Goal: Task Accomplishment & Management: Manage account settings

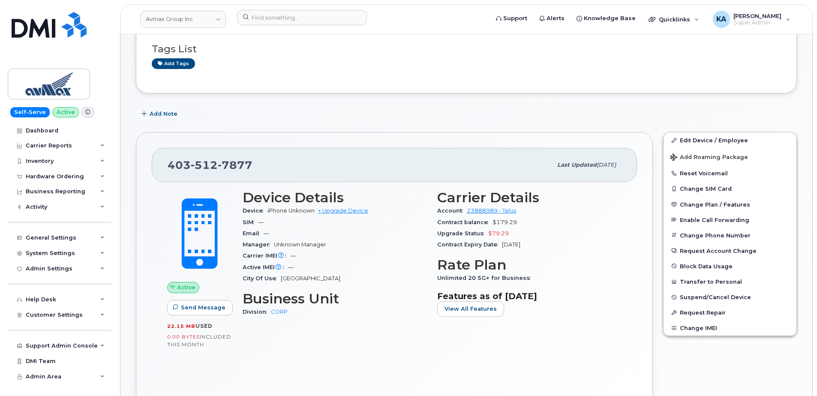
scroll to position [86, 0]
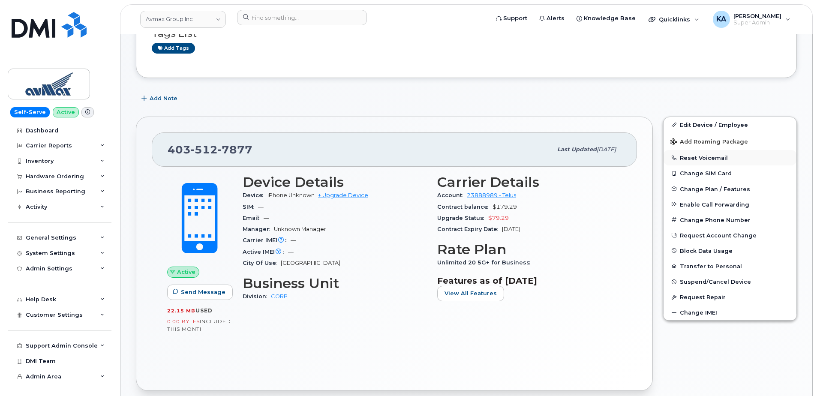
click at [698, 155] on button "Reset Voicemail" at bounding box center [729, 157] width 133 height 15
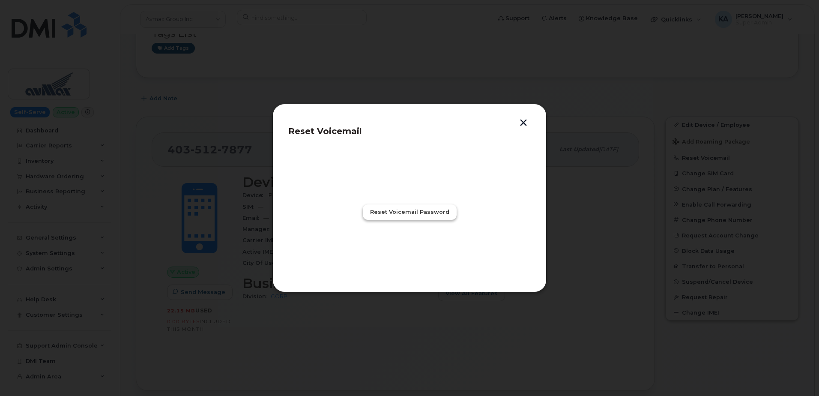
click at [398, 213] on span "Reset Voicemail Password" at bounding box center [409, 212] width 79 height 8
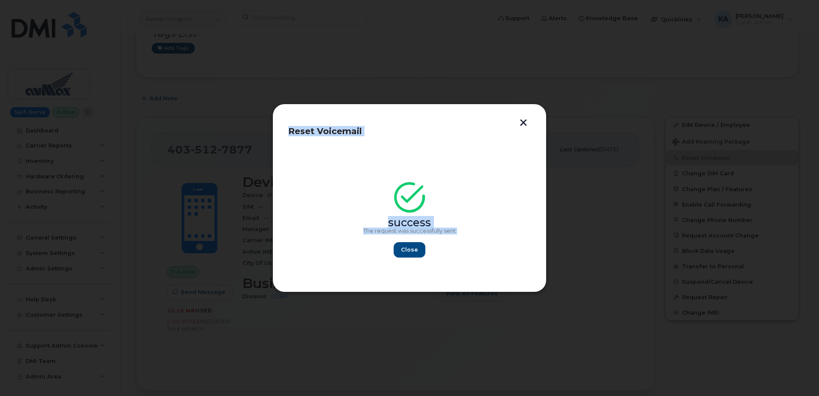
drag, startPoint x: 286, startPoint y: 133, endPoint x: 466, endPoint y: 243, distance: 211.6
click at [466, 243] on div "Reset Voicemail success The request was successfully sent Close" at bounding box center [410, 198] width 274 height 189
drag, startPoint x: 466, startPoint y: 243, endPoint x: 418, endPoint y: 225, distance: 51.1
copy div "Reset Voicemail success The request was successfully sent Close"
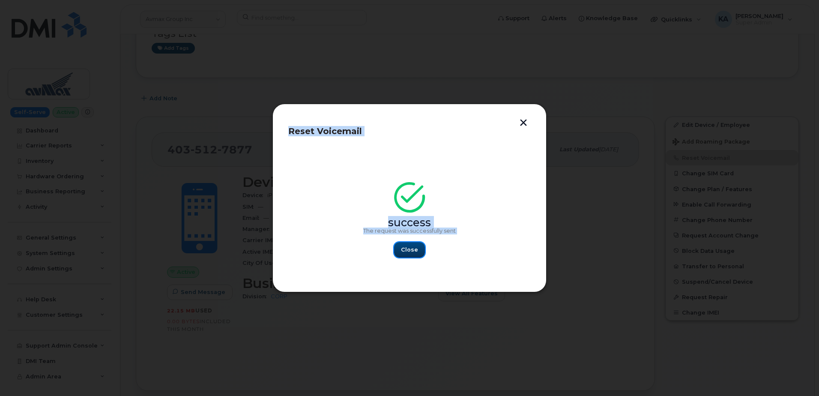
click at [408, 249] on span "Close" at bounding box center [409, 250] width 17 height 8
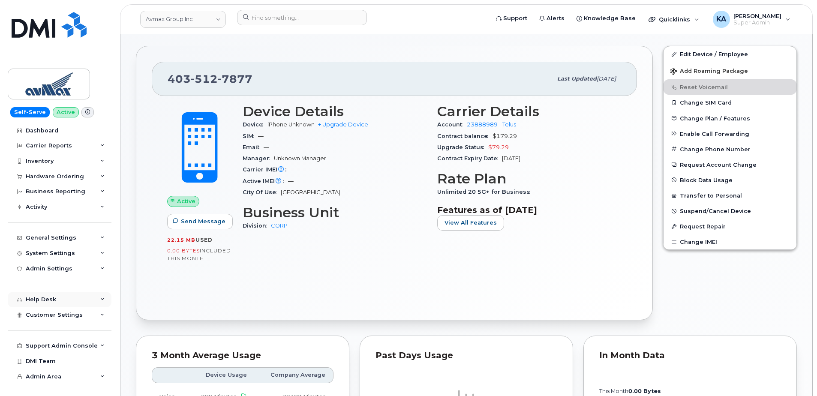
scroll to position [171, 0]
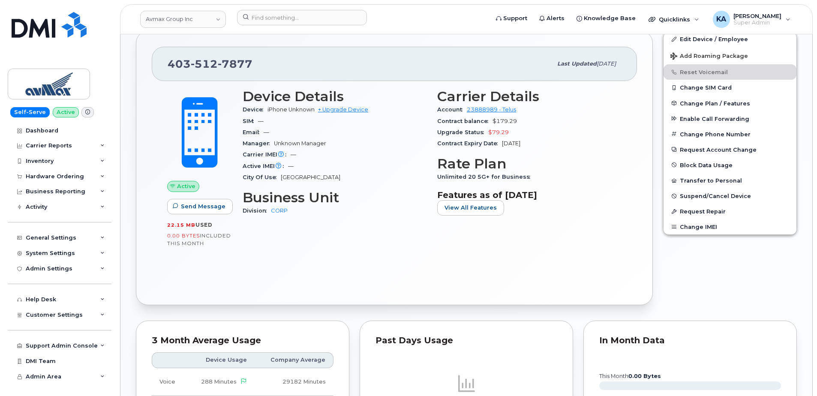
click at [178, 286] on div "Active Send Message 22.15 MB  used 0.00 Bytes  included this month Device Detai…" at bounding box center [394, 185] width 485 height 208
click at [101, 315] on icon at bounding box center [102, 315] width 4 height 4
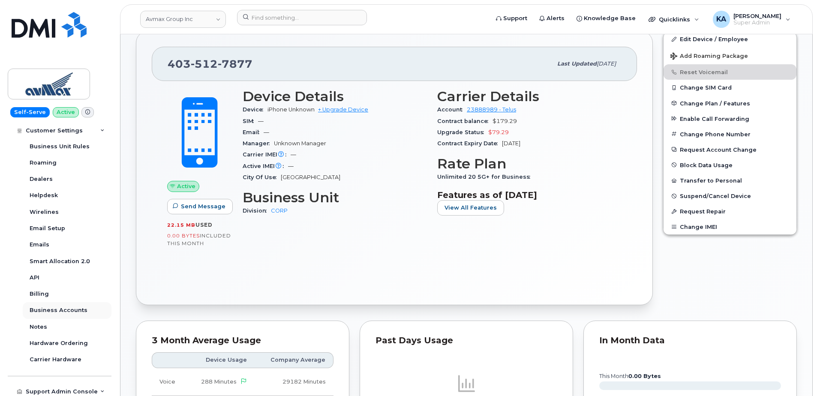
scroll to position [214, 0]
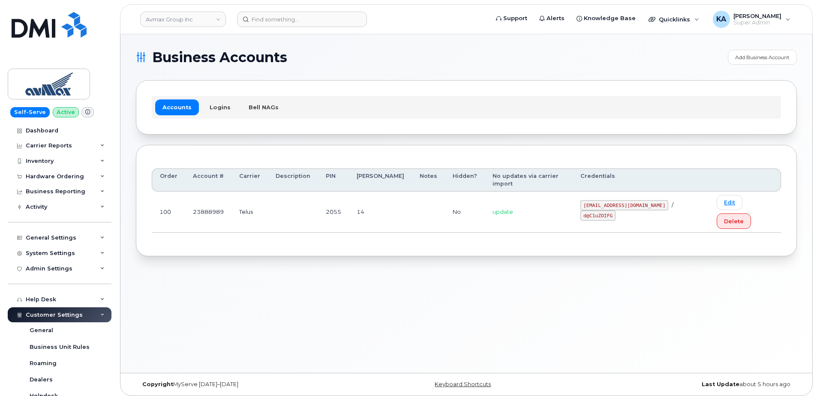
drag, startPoint x: 569, startPoint y: 194, endPoint x: 649, endPoint y: 193, distance: 79.3
click at [649, 200] on code "pinecliff@simplexmobility.com" at bounding box center [624, 205] width 88 height 10
drag, startPoint x: 649, startPoint y: 193, endPoint x: 630, endPoint y: 192, distance: 18.4
copy code "pinecliff@simplexmobility.com"
drag, startPoint x: 660, startPoint y: 192, endPoint x: 689, endPoint y: 193, distance: 28.3
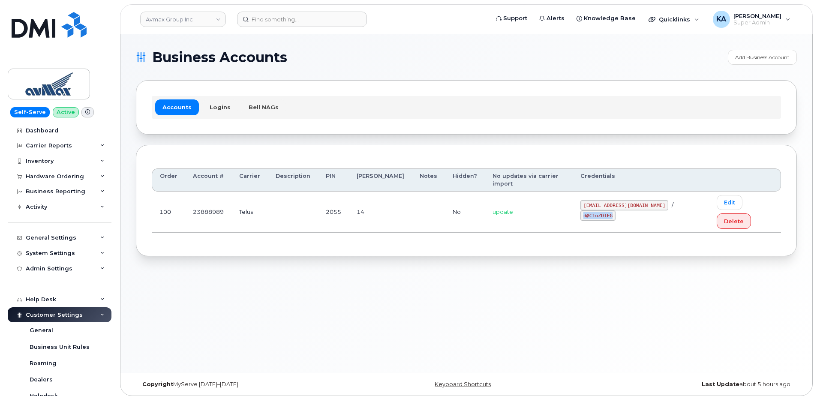
click at [615, 210] on code "d@C1uZOIFG" at bounding box center [597, 215] width 35 height 10
copy code "d@C1uZOIFG"
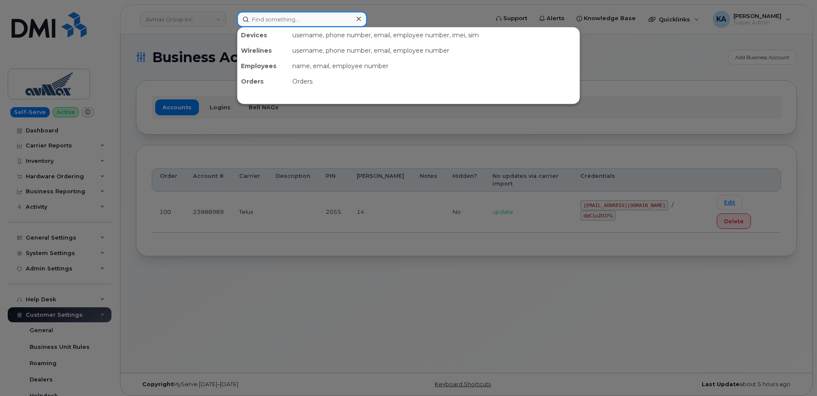
click at [262, 18] on input at bounding box center [302, 19] width 130 height 15
paste input "7802420948"
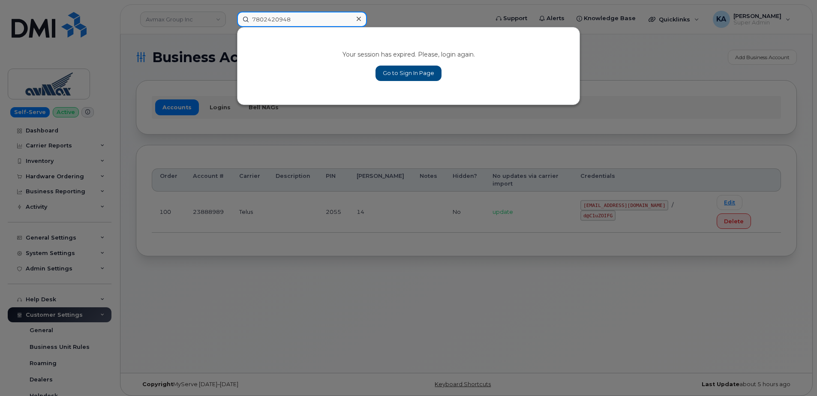
type input "7802420948"
click at [392, 72] on link "Go to Sign In Page" at bounding box center [408, 73] width 66 height 15
